Goal: Find specific page/section: Find specific page/section

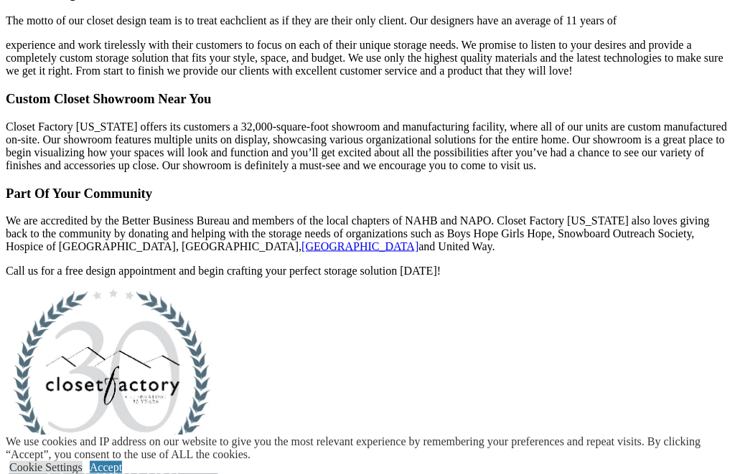
scroll to position [3348, 0]
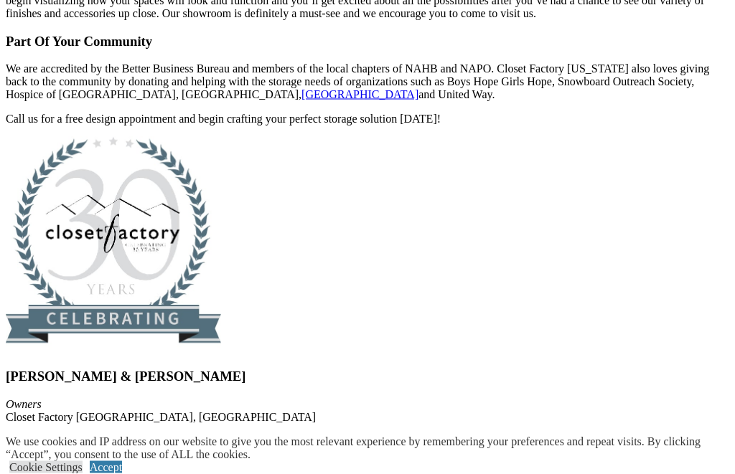
scroll to position [3500, 0]
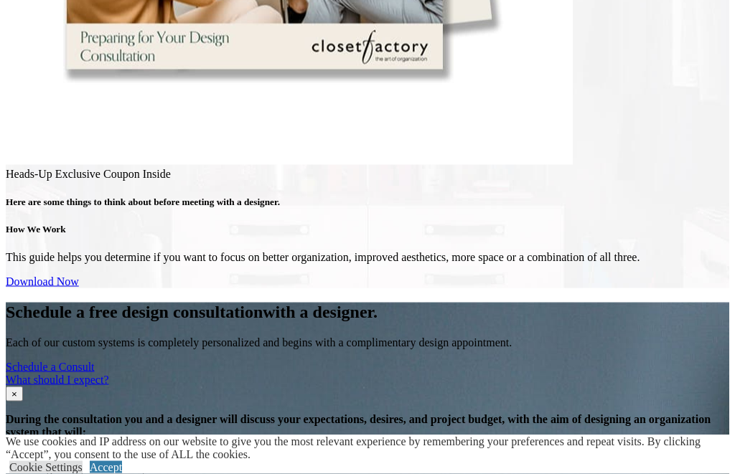
scroll to position [6765, 0]
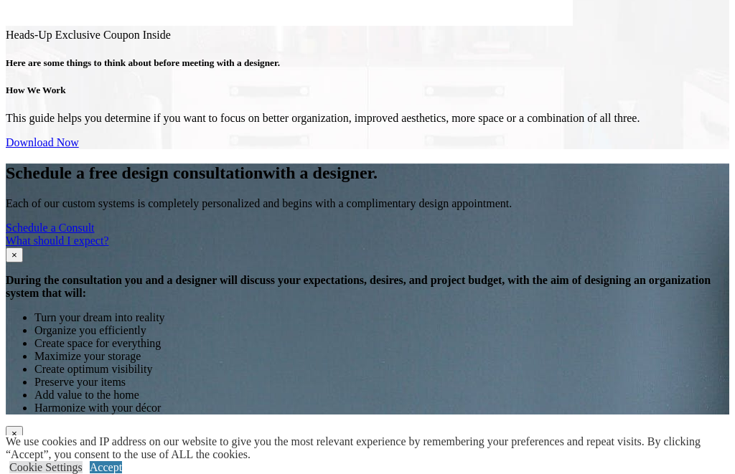
scroll to position [6892, 0]
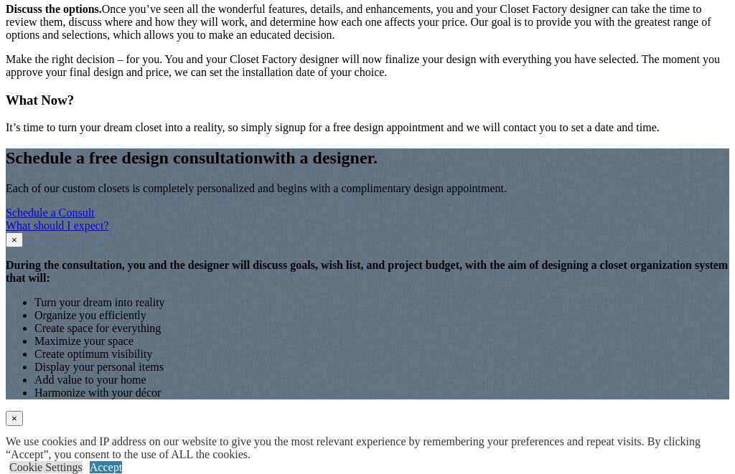
scroll to position [2142, 0]
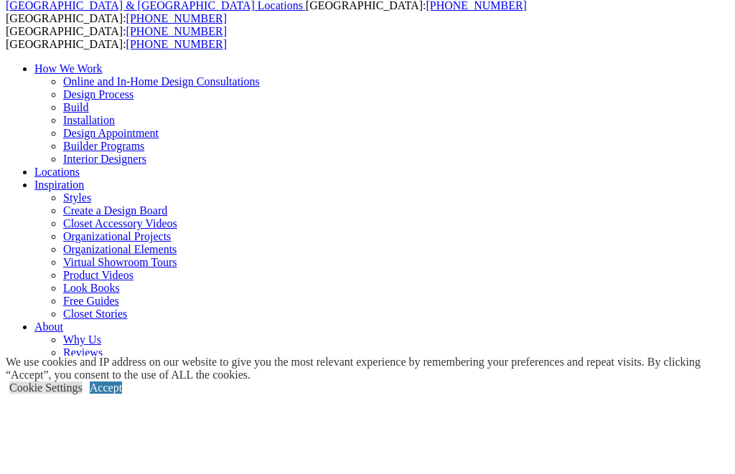
type input "*****"
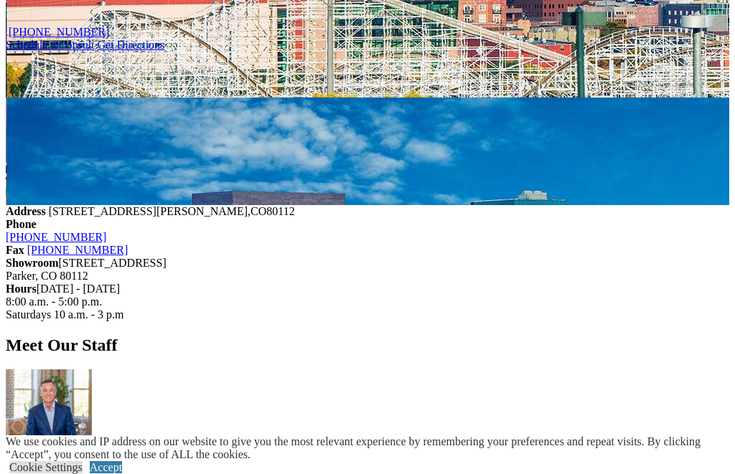
scroll to position [1348, 0]
